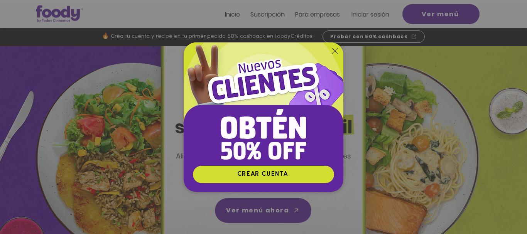
click at [334, 51] on icon "Volver al sitio" at bounding box center [335, 51] width 6 height 6
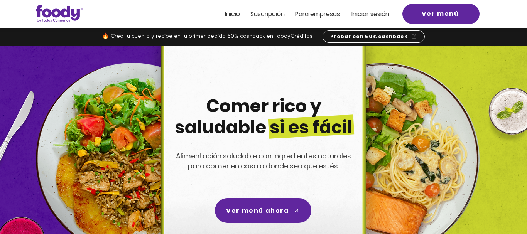
click at [365, 14] on span "Iniciar sesión" at bounding box center [371, 14] width 38 height 9
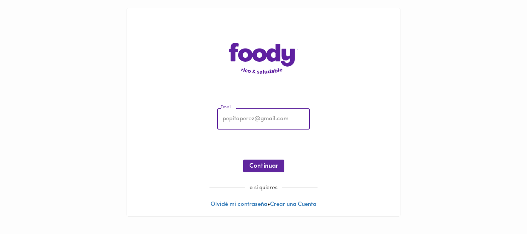
click at [269, 122] on input "email" at bounding box center [263, 119] width 93 height 21
type input "temiscira@hotmail.com"
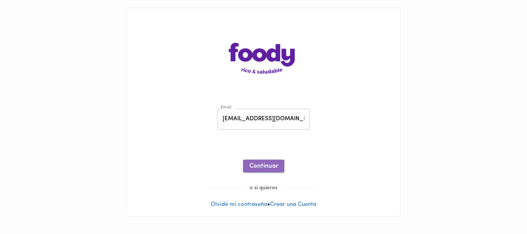
click at [257, 170] on span "Continuar" at bounding box center [263, 166] width 29 height 7
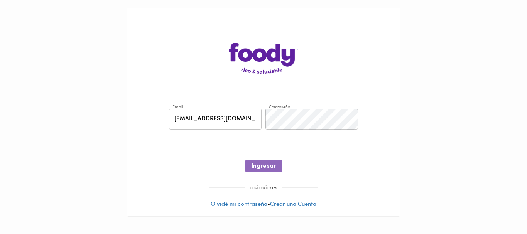
click at [257, 170] on span "Ingresar" at bounding box center [264, 166] width 24 height 7
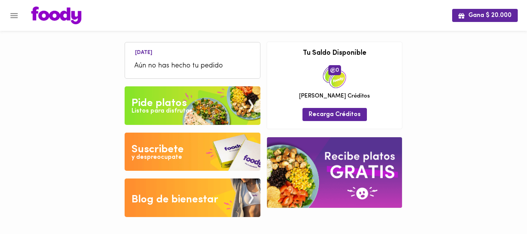
click at [231, 66] on span "Aún no has hecho tu pedido" at bounding box center [192, 66] width 117 height 10
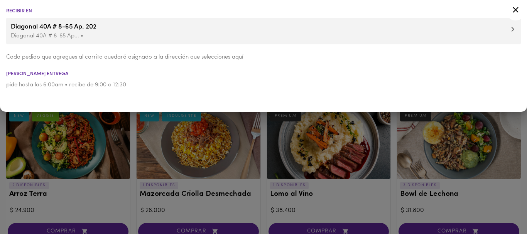
click at [264, 123] on div at bounding box center [263, 117] width 527 height 234
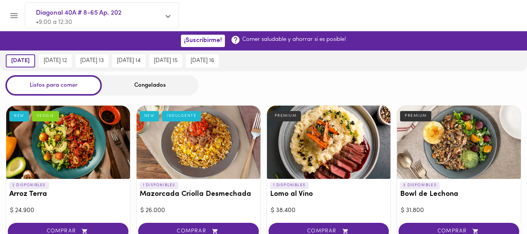
scroll to position [39, 0]
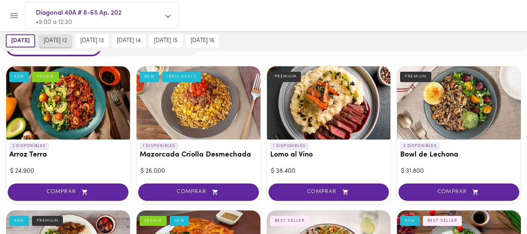
click at [67, 45] on button "martes 12" at bounding box center [55, 40] width 33 height 13
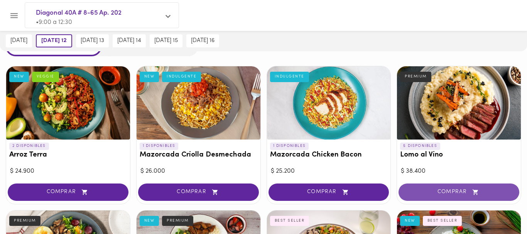
click at [431, 190] on span "COMPRAR" at bounding box center [458, 192] width 101 height 7
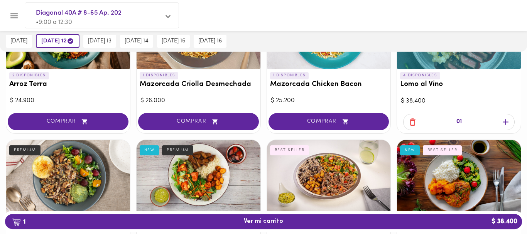
scroll to position [118, 0]
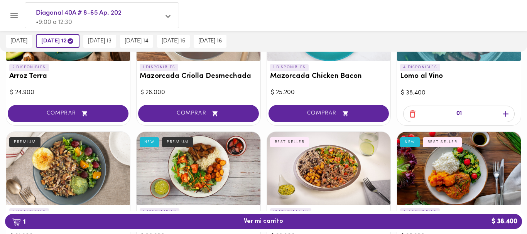
click at [508, 115] on icon "button" at bounding box center [506, 114] width 10 height 10
click at [149, 40] on span "jueves 14" at bounding box center [137, 41] width 24 height 7
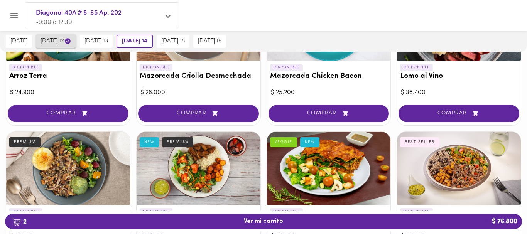
click at [59, 41] on span "martes 12" at bounding box center [56, 40] width 31 height 7
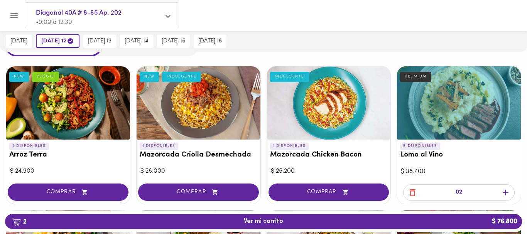
scroll to position [0, 0]
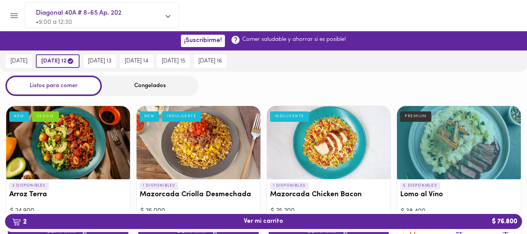
click at [171, 83] on div "Congelados" at bounding box center [150, 86] width 96 height 20
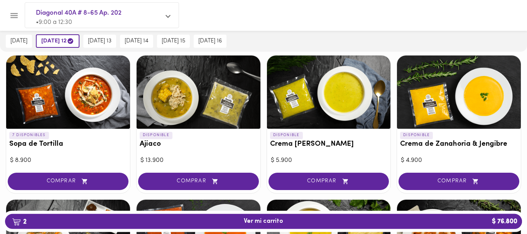
scroll to position [118, 0]
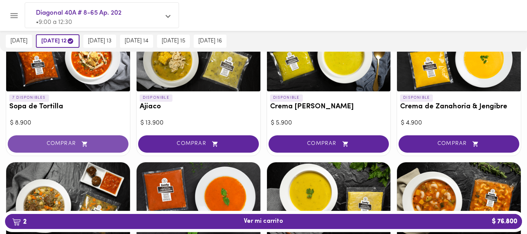
click at [42, 142] on span "COMPRAR" at bounding box center [67, 144] width 101 height 7
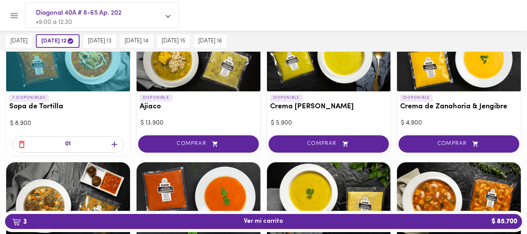
click at [116, 144] on icon "button" at bounding box center [115, 145] width 6 height 6
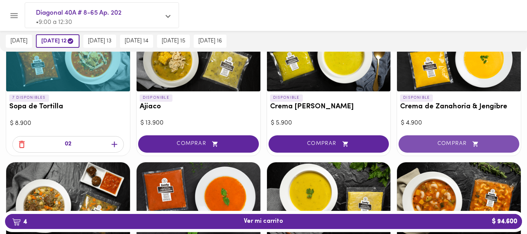
click at [446, 146] on span "COMPRAR" at bounding box center [458, 144] width 101 height 7
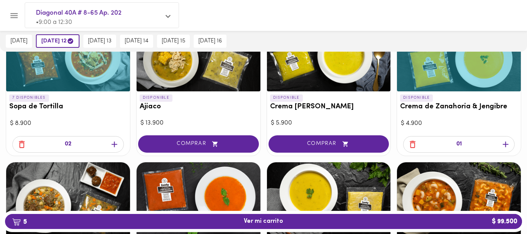
click at [409, 143] on icon "button" at bounding box center [413, 145] width 10 height 10
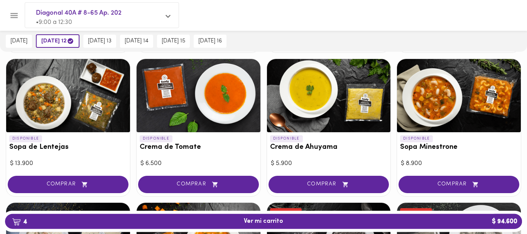
scroll to position [236, 0]
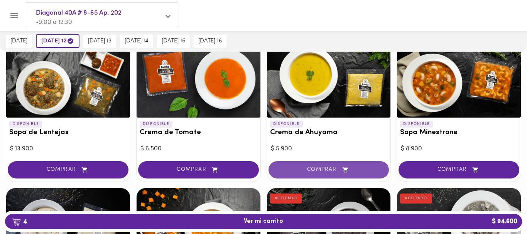
click at [320, 168] on span "COMPRAR" at bounding box center [328, 170] width 101 height 7
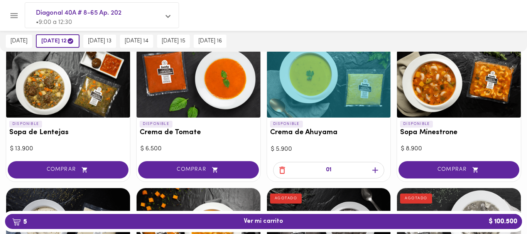
click at [379, 173] on icon "button" at bounding box center [375, 171] width 10 height 10
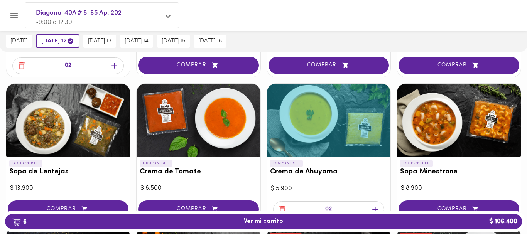
scroll to position [79, 0]
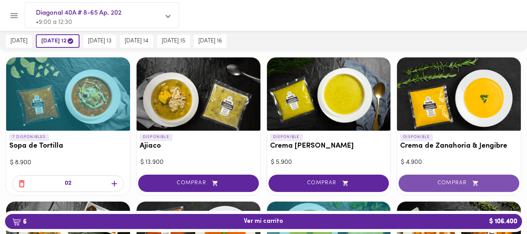
click at [436, 181] on span "COMPRAR" at bounding box center [458, 183] width 101 height 7
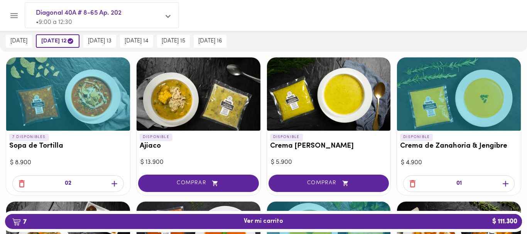
click at [508, 184] on icon "button" at bounding box center [506, 184] width 6 height 6
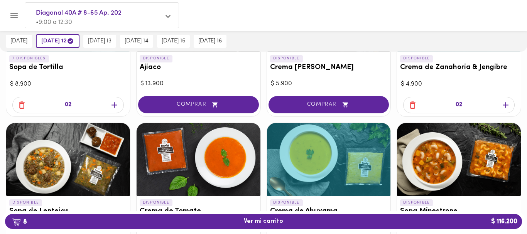
scroll to position [0, 0]
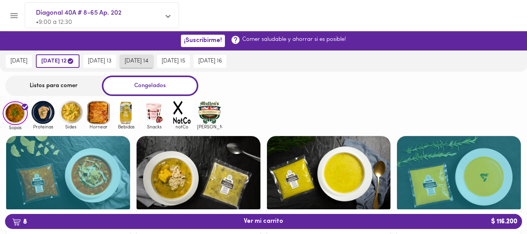
click at [149, 60] on span "jueves 14" at bounding box center [137, 61] width 24 height 7
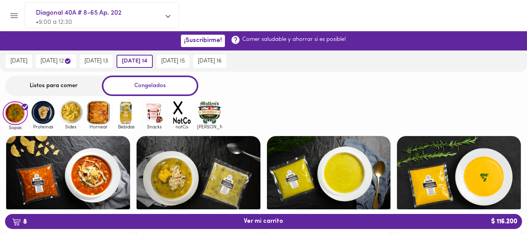
click at [101, 114] on img at bounding box center [98, 112] width 25 height 25
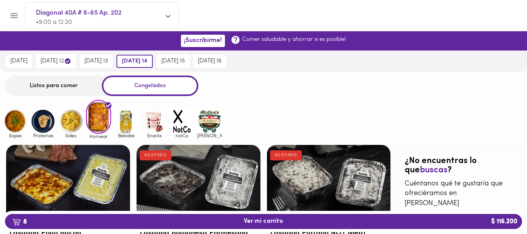
click at [69, 127] on img at bounding box center [70, 121] width 25 height 25
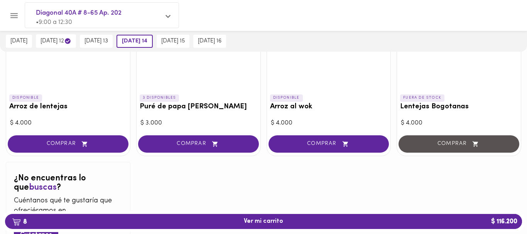
scroll to position [39, 0]
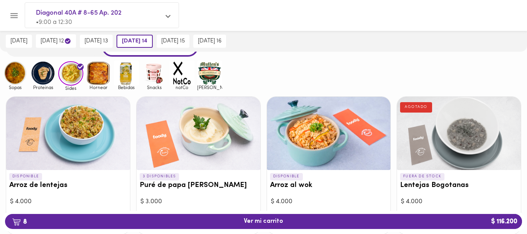
click at [50, 77] on img at bounding box center [42, 73] width 25 height 25
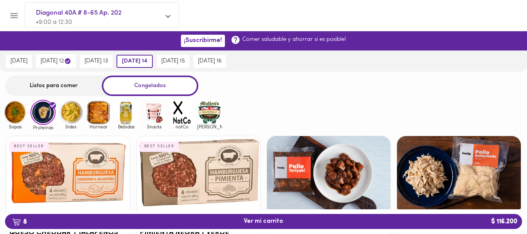
click at [74, 86] on div "Listos para comer" at bounding box center [53, 86] width 96 height 20
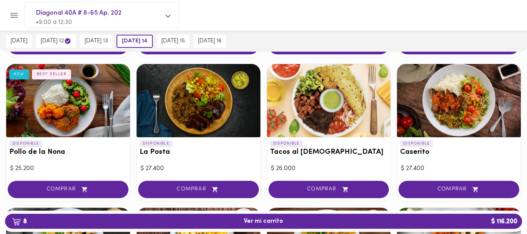
scroll to position [346, 0]
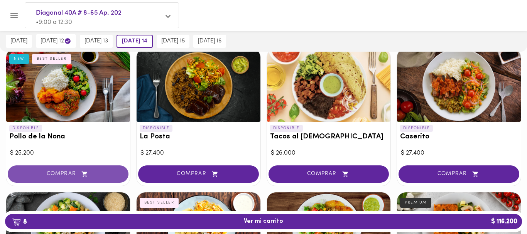
click at [63, 174] on span "COMPRAR" at bounding box center [67, 174] width 101 height 7
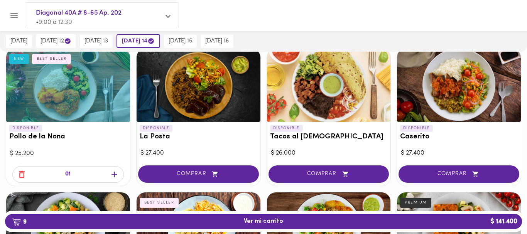
click at [118, 177] on icon "button" at bounding box center [115, 175] width 10 height 10
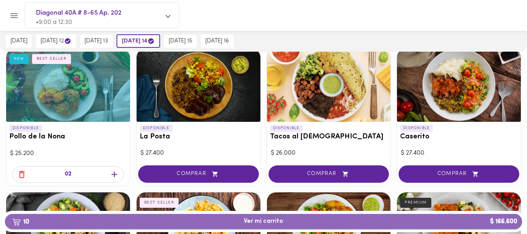
click at [297, 222] on span "10 Ver mi carrito $ 166.600" at bounding box center [263, 221] width 505 height 7
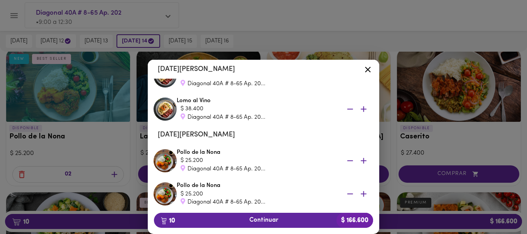
scroll to position [300, 0]
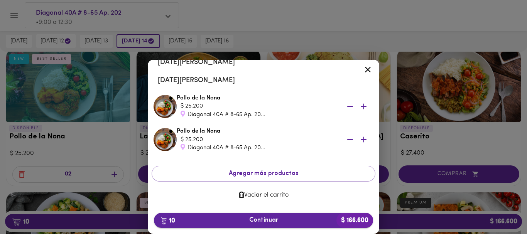
click at [267, 220] on span "10 Continuar $ 166.600" at bounding box center [263, 220] width 207 height 7
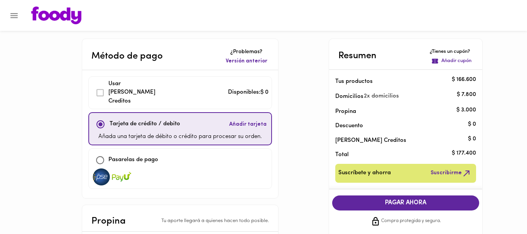
click at [101, 152] on input "checkbox" at bounding box center [100, 160] width 17 height 17
checkbox input "true"
checkbox input "false"
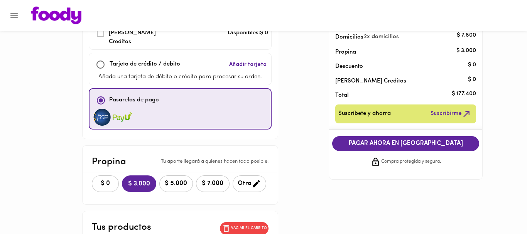
scroll to position [79, 0]
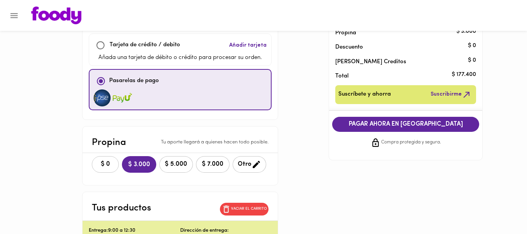
click at [108, 159] on button "$ 0" at bounding box center [105, 164] width 27 height 17
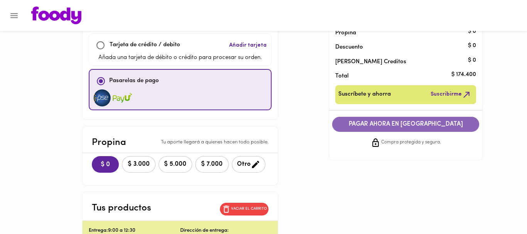
click at [368, 127] on span "PAGAR AHORA EN PASARELA" at bounding box center [406, 124] width 132 height 7
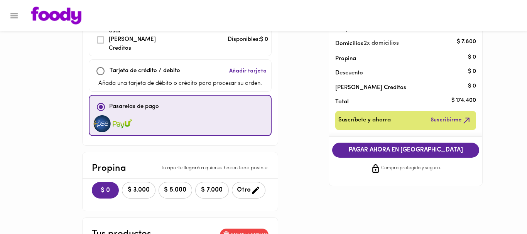
scroll to position [39, 0]
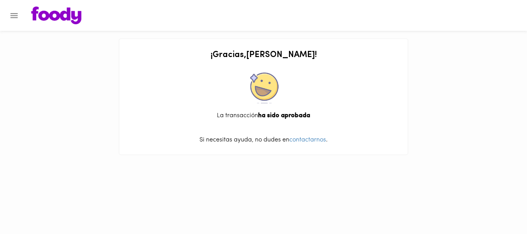
click at [8, 19] on button "Menu" at bounding box center [14, 15] width 19 height 19
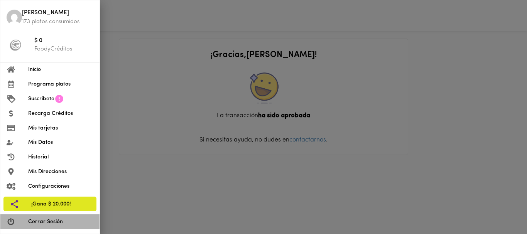
click at [40, 219] on span "Cerrar Sesión" at bounding box center [60, 222] width 65 height 8
